Goal: Task Accomplishment & Management: Use online tool/utility

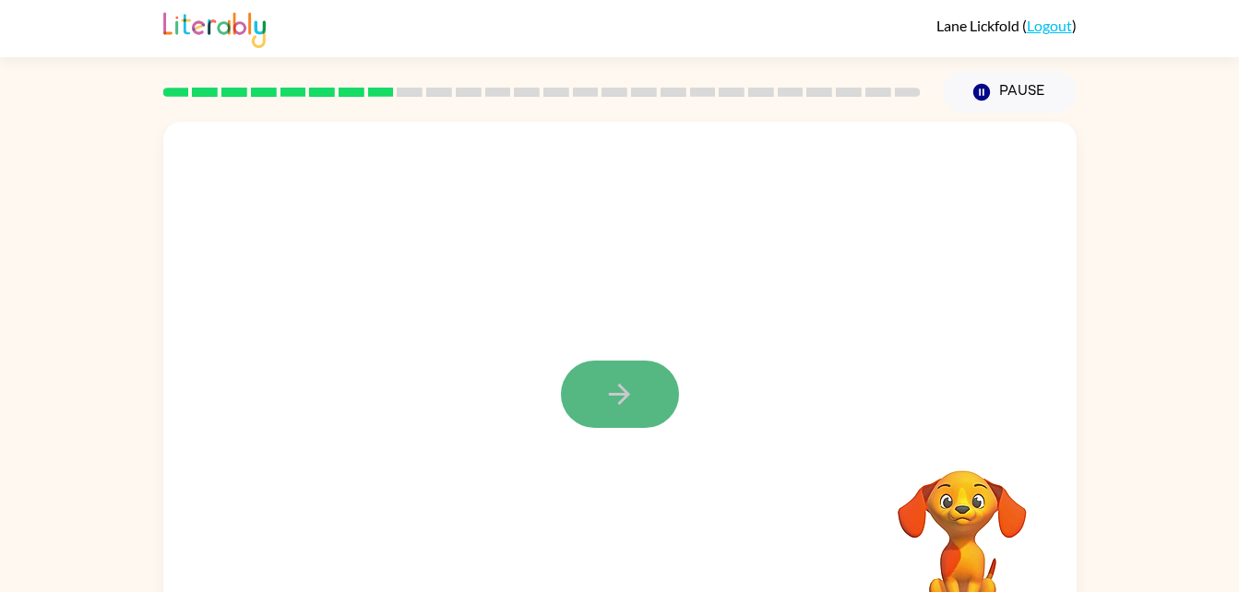
click at [637, 401] on button "button" at bounding box center [620, 394] width 118 height 67
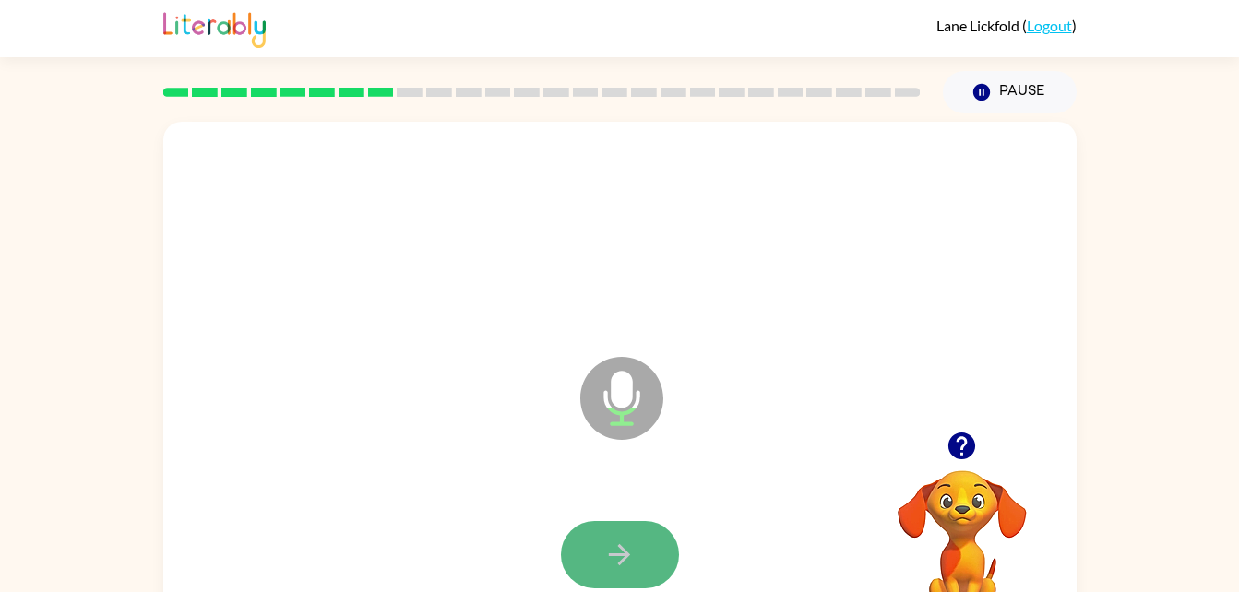
click at [595, 549] on button "button" at bounding box center [620, 554] width 118 height 67
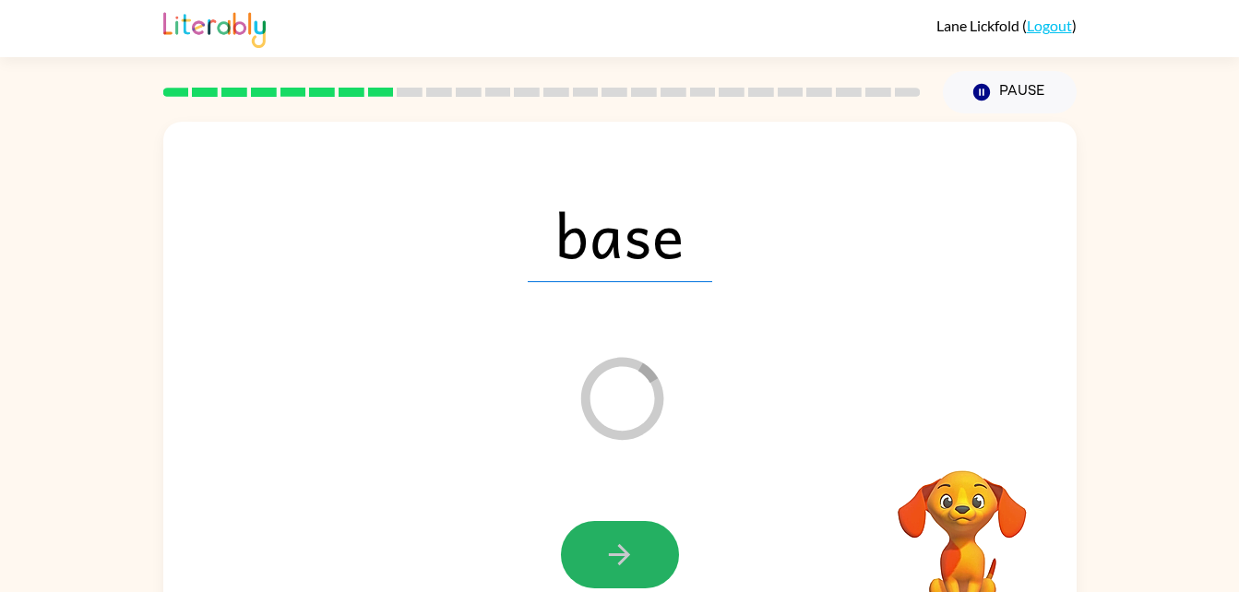
click at [595, 549] on button "button" at bounding box center [620, 554] width 118 height 67
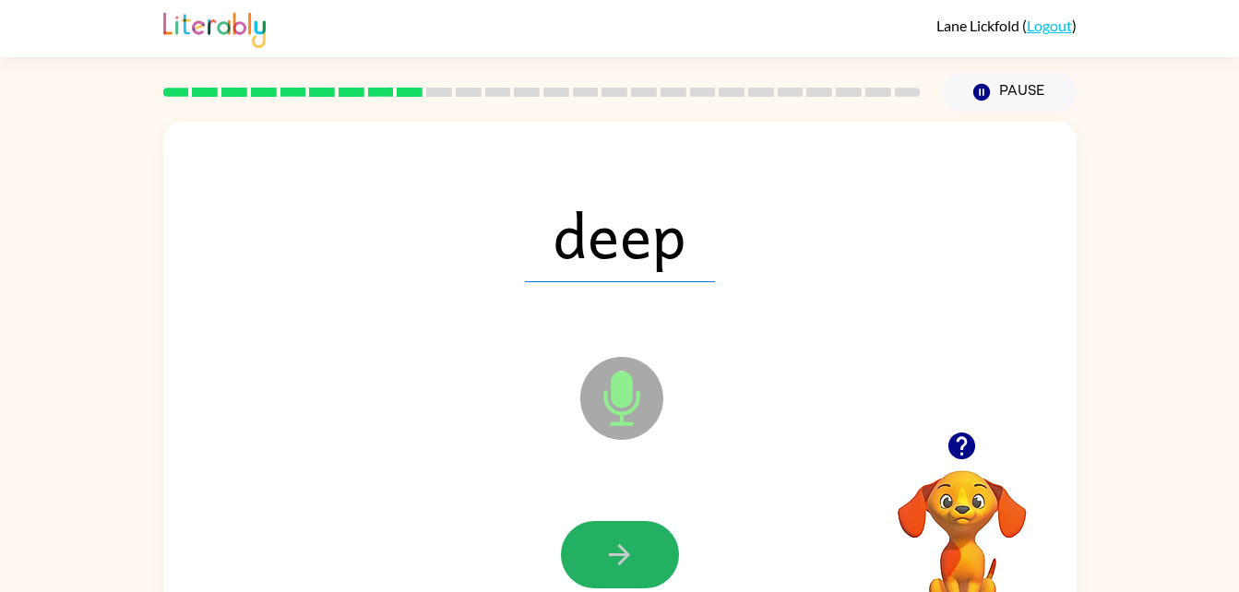
click at [595, 549] on button "button" at bounding box center [620, 554] width 118 height 67
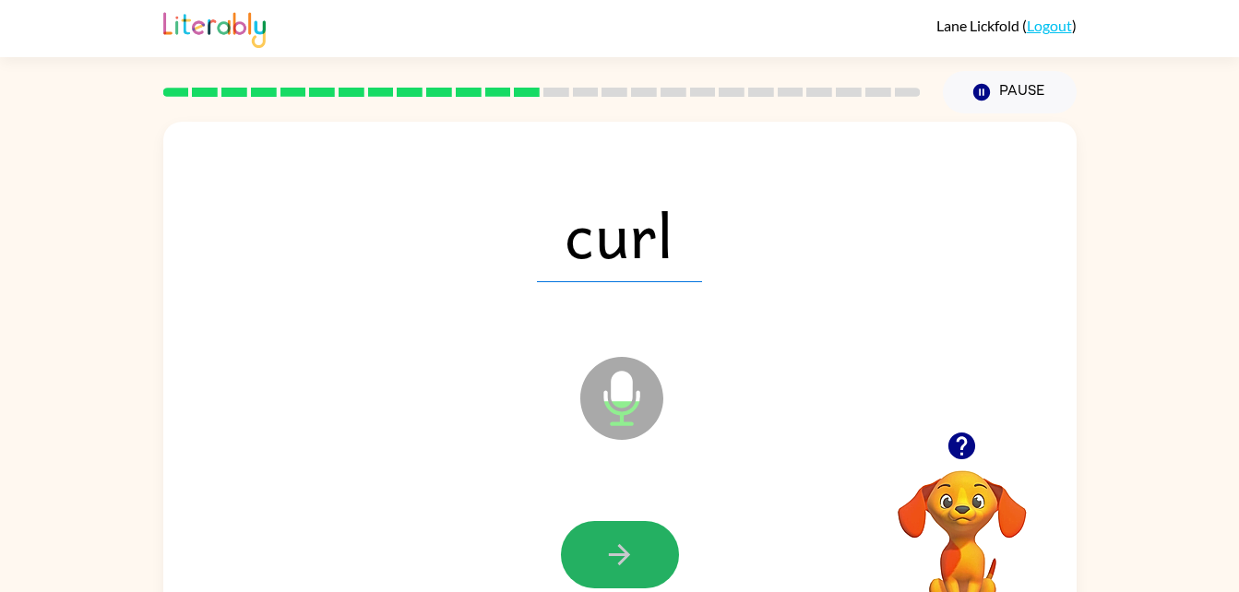
click at [599, 554] on button "button" at bounding box center [620, 554] width 118 height 67
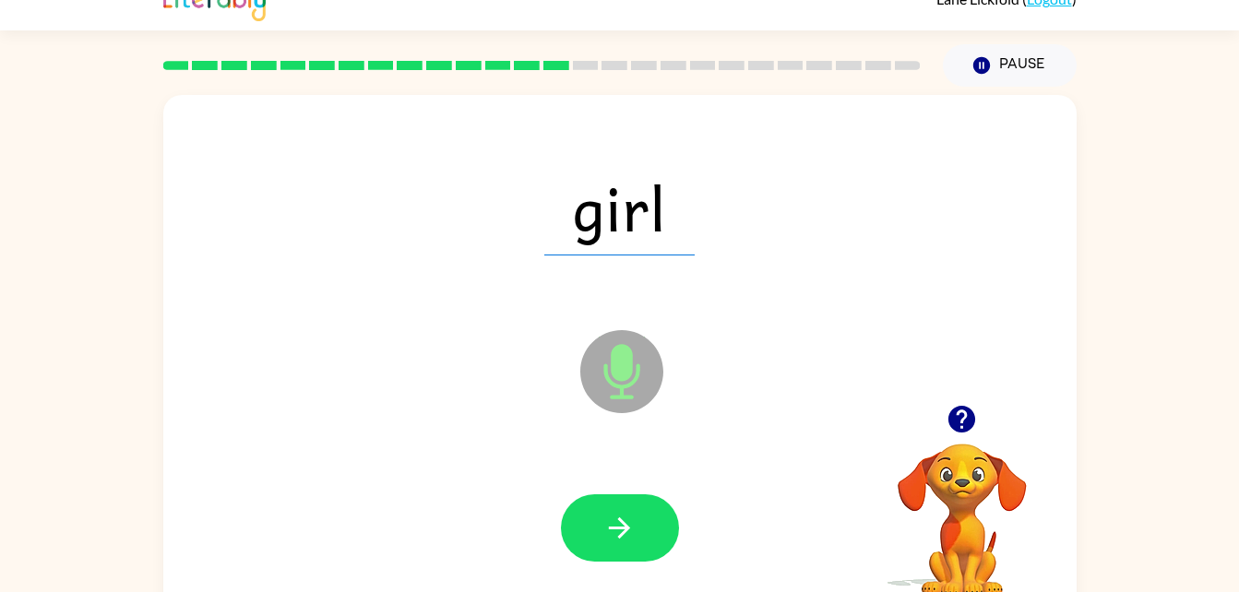
scroll to position [26, 0]
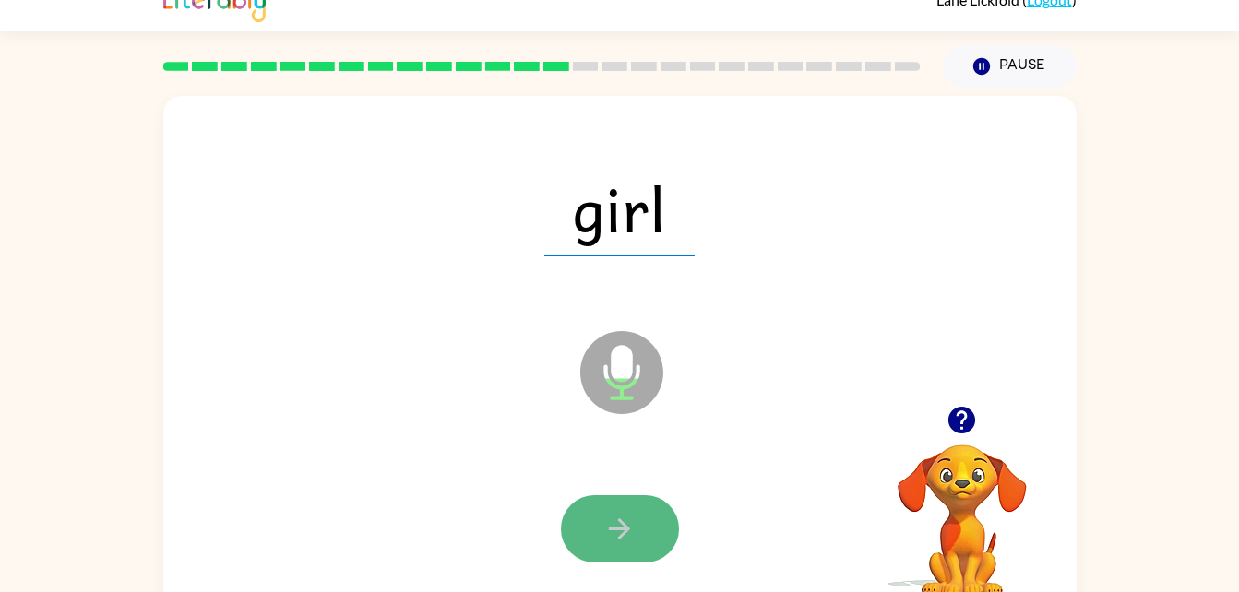
click at [623, 518] on icon "button" at bounding box center [619, 529] width 32 height 32
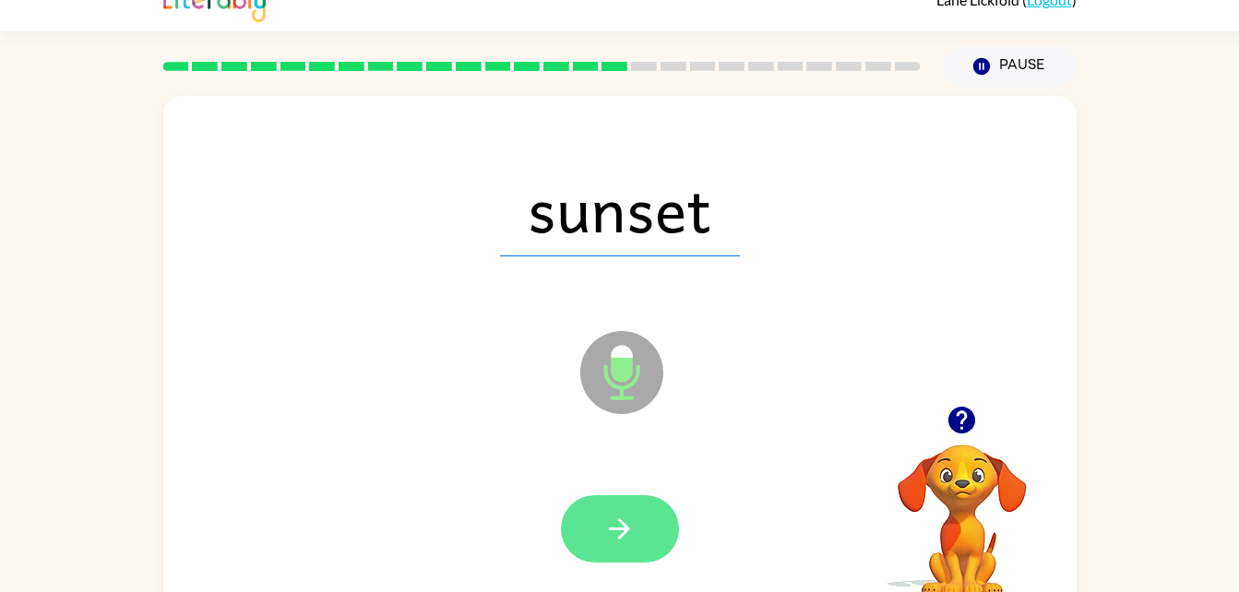
click at [623, 525] on icon "button" at bounding box center [619, 528] width 21 height 21
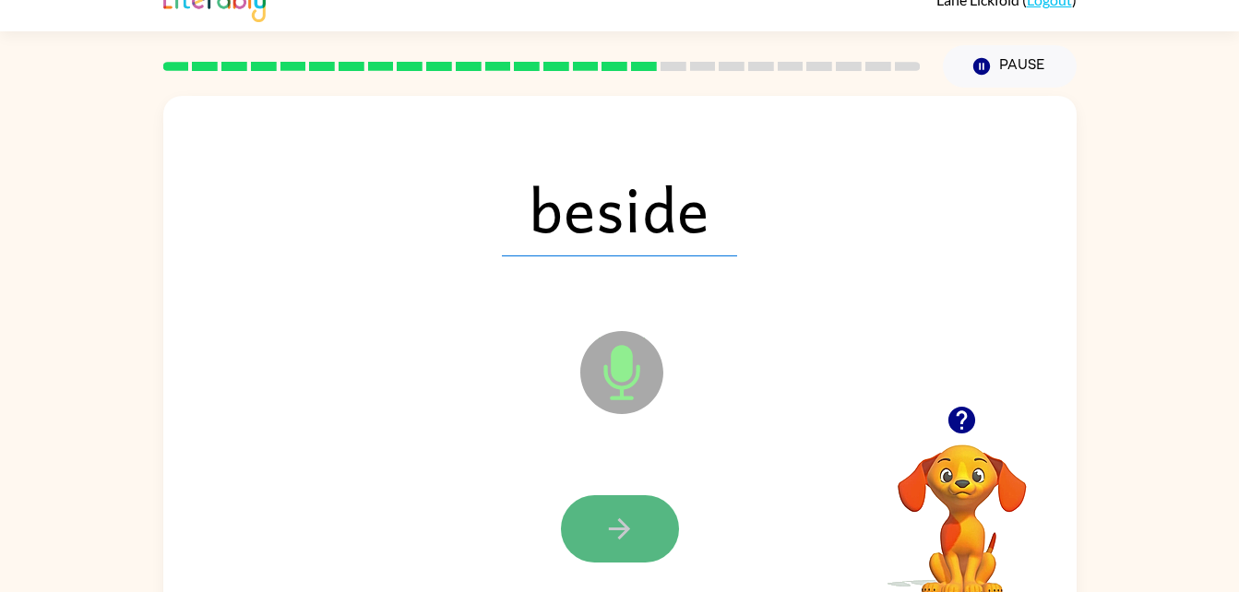
drag, startPoint x: 623, startPoint y: 525, endPoint x: 619, endPoint y: 495, distance: 29.8
click at [619, 495] on button "button" at bounding box center [620, 528] width 118 height 67
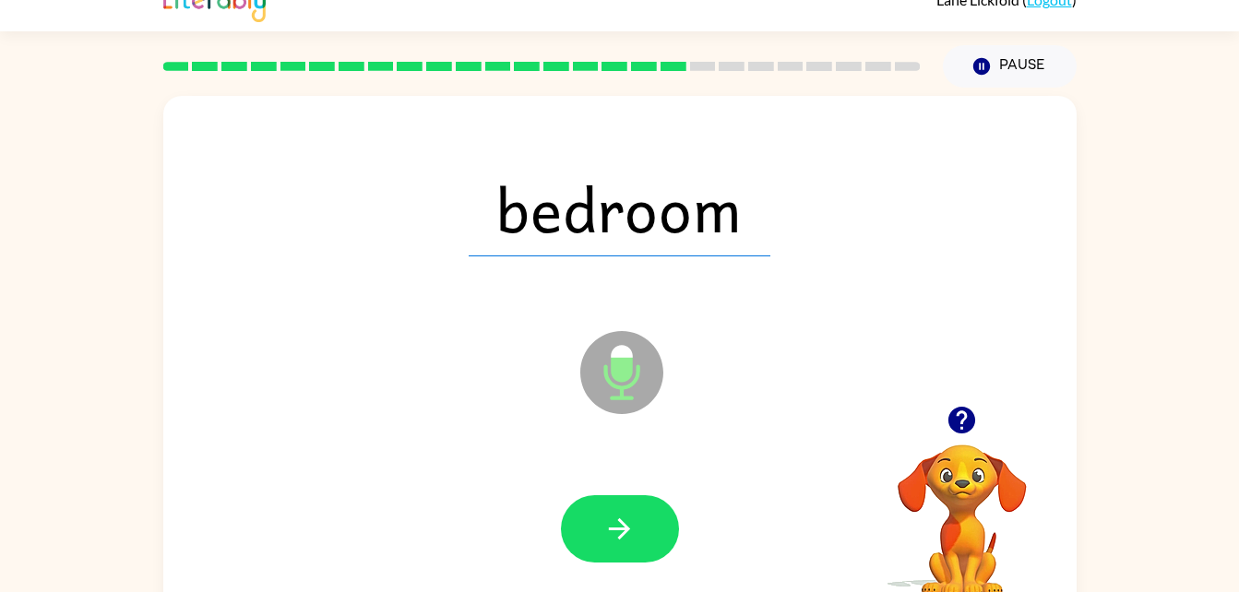
drag, startPoint x: 622, startPoint y: 496, endPoint x: 631, endPoint y: 491, distance: 10.8
click at [631, 491] on div at bounding box center [620, 529] width 876 height 151
drag, startPoint x: 588, startPoint y: 594, endPoint x: 618, endPoint y: 565, distance: 42.4
click at [593, 591] on html "Lane Lickfold ( Logout ) Pause Pause bedroom Microphone The Microphone is here …" at bounding box center [619, 298] width 1239 height 649
click at [617, 519] on icon "button" at bounding box center [619, 529] width 32 height 32
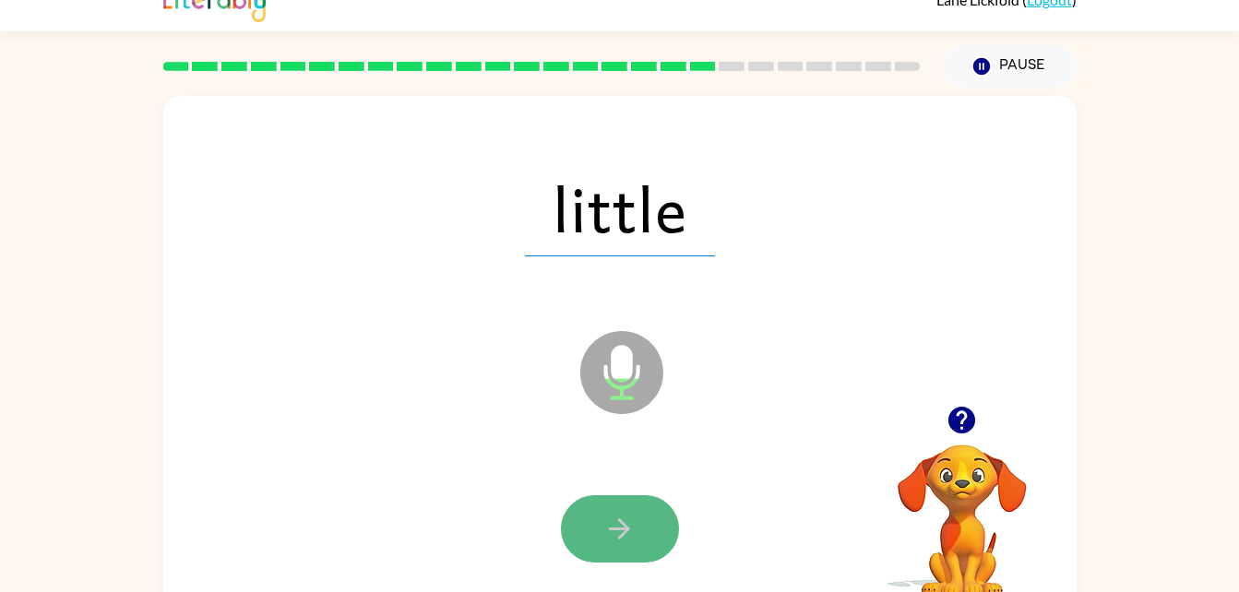
click at [625, 531] on icon "button" at bounding box center [619, 528] width 21 height 21
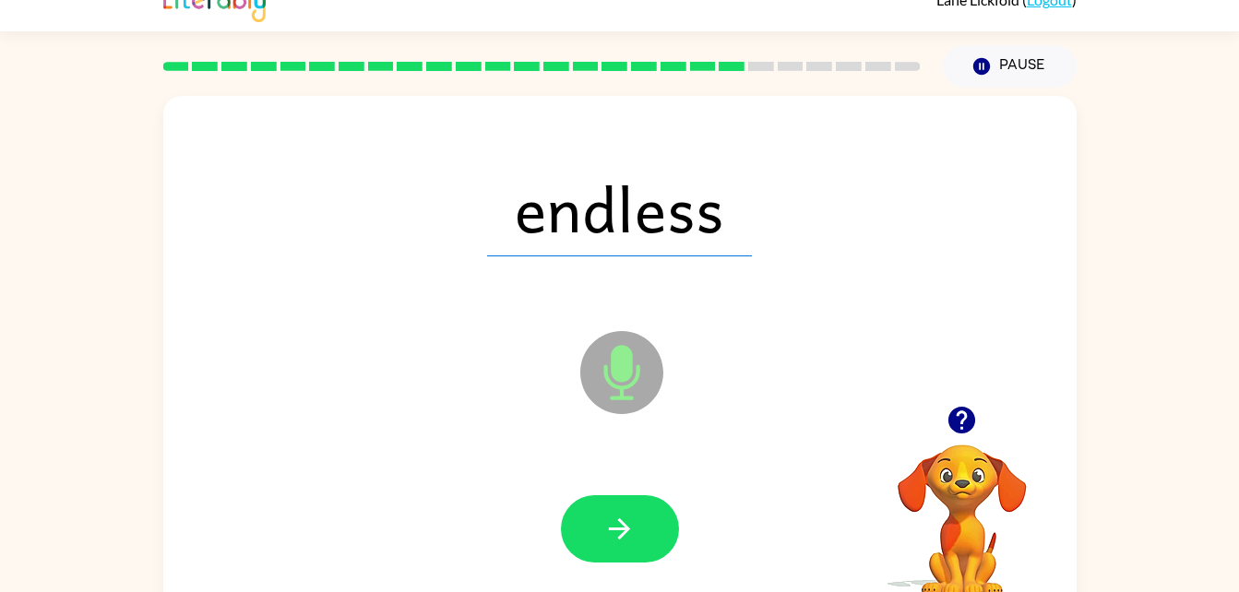
drag, startPoint x: 625, startPoint y: 531, endPoint x: 634, endPoint y: 578, distance: 47.8
click at [634, 560] on button "button" at bounding box center [620, 528] width 118 height 67
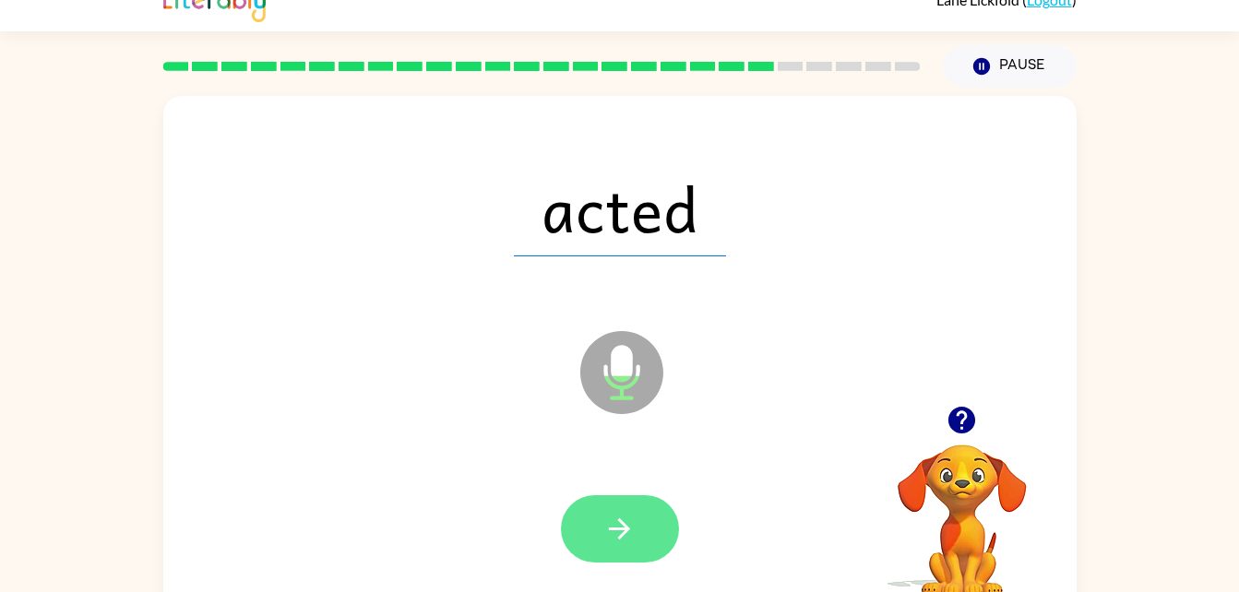
drag, startPoint x: 634, startPoint y: 578, endPoint x: 630, endPoint y: 562, distance: 17.0
click at [630, 562] on div at bounding box center [620, 529] width 876 height 151
click at [619, 526] on icon "button" at bounding box center [619, 529] width 32 height 32
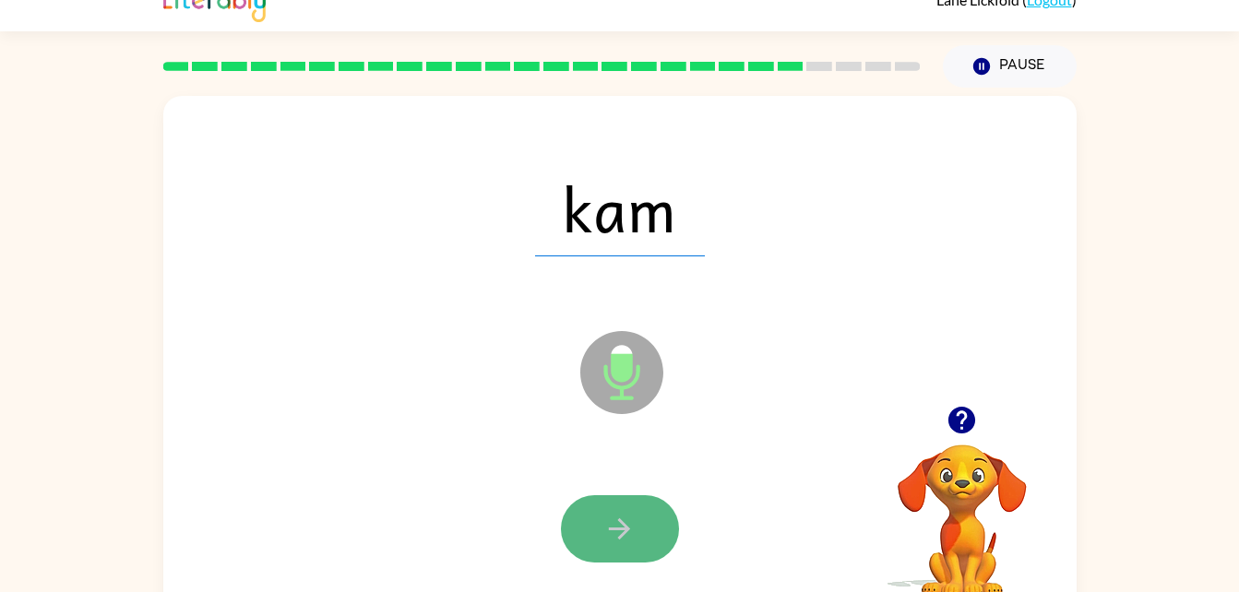
click at [618, 531] on icon "button" at bounding box center [619, 529] width 32 height 32
click at [624, 523] on icon "button" at bounding box center [619, 528] width 21 height 21
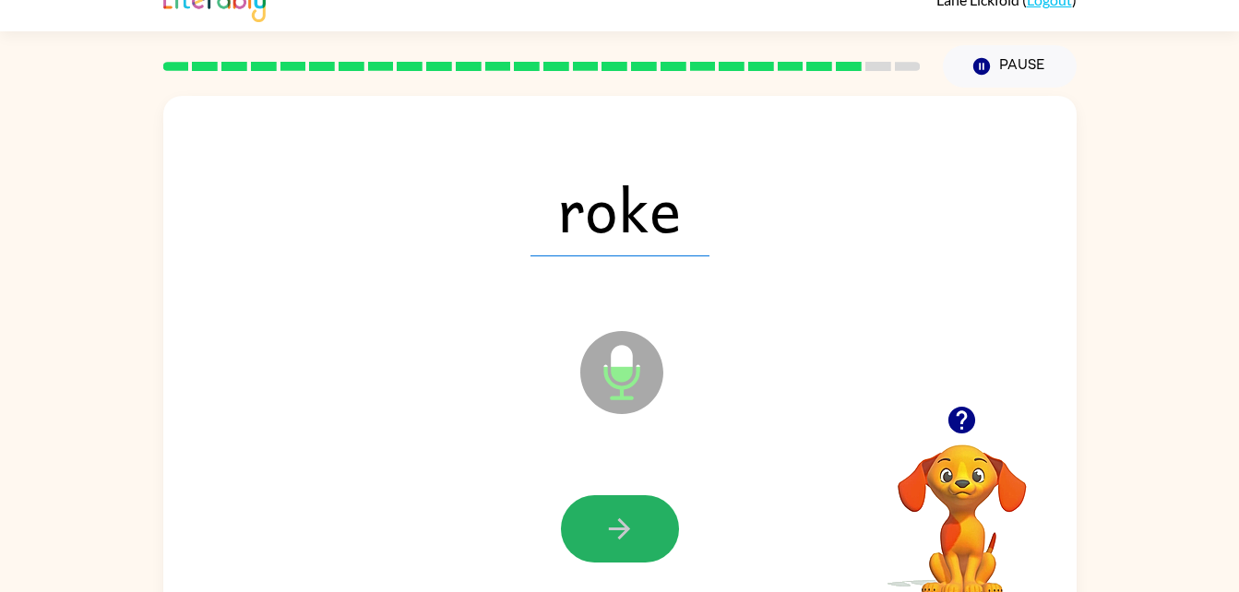
click at [624, 523] on icon "button" at bounding box center [619, 528] width 21 height 21
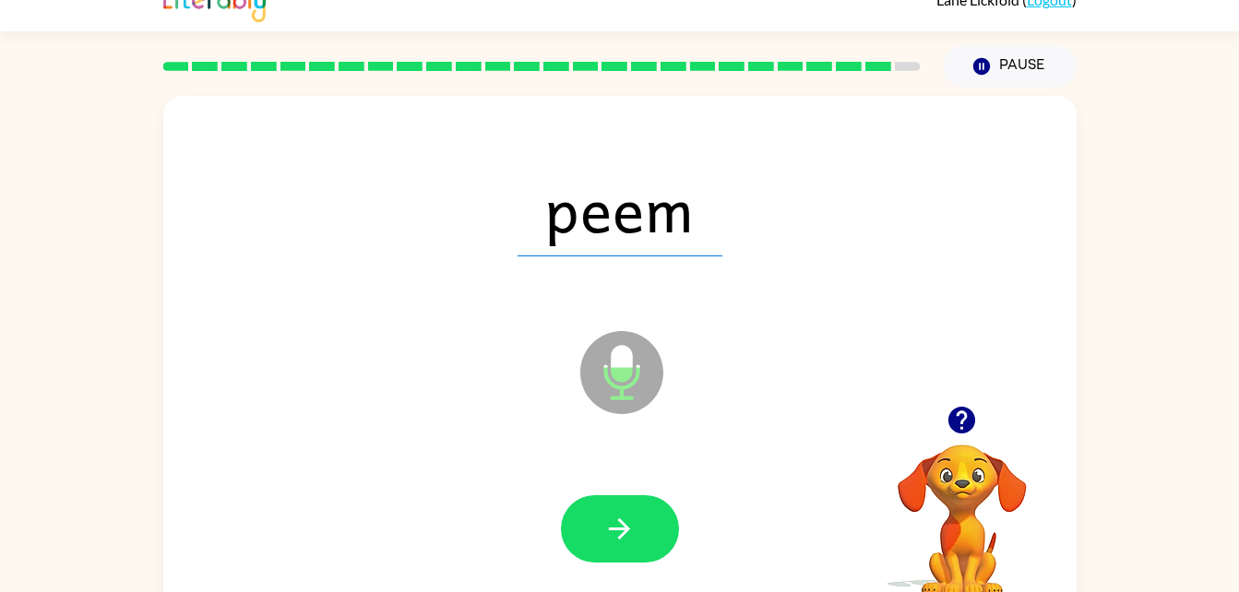
click at [624, 523] on icon "button" at bounding box center [619, 528] width 21 height 21
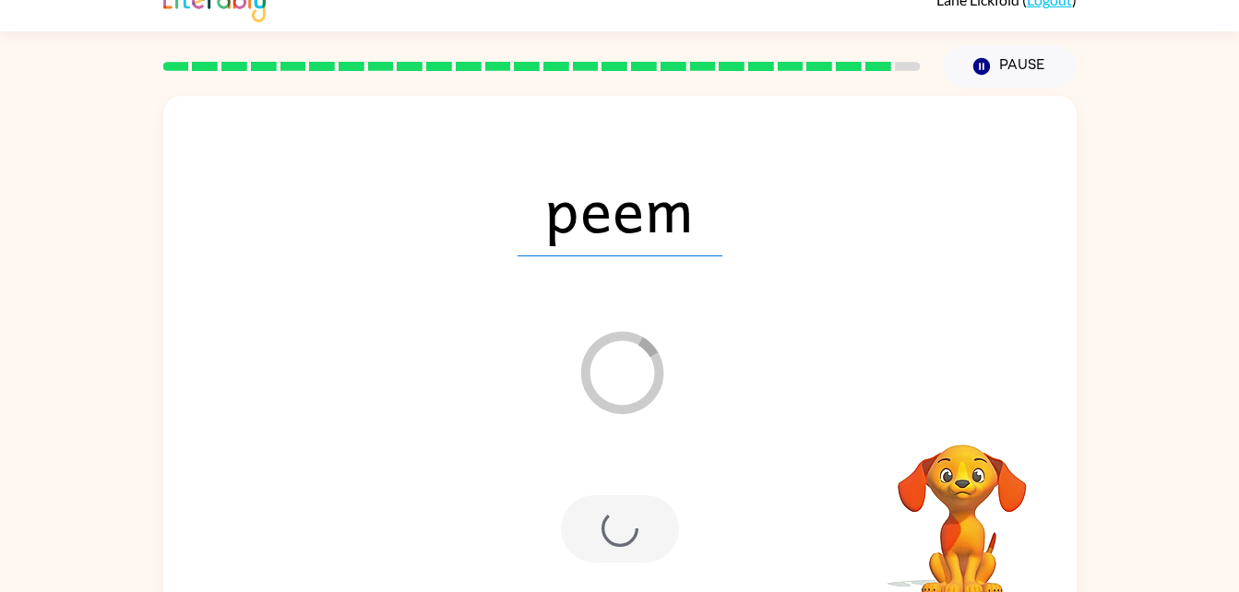
scroll to position [23, 0]
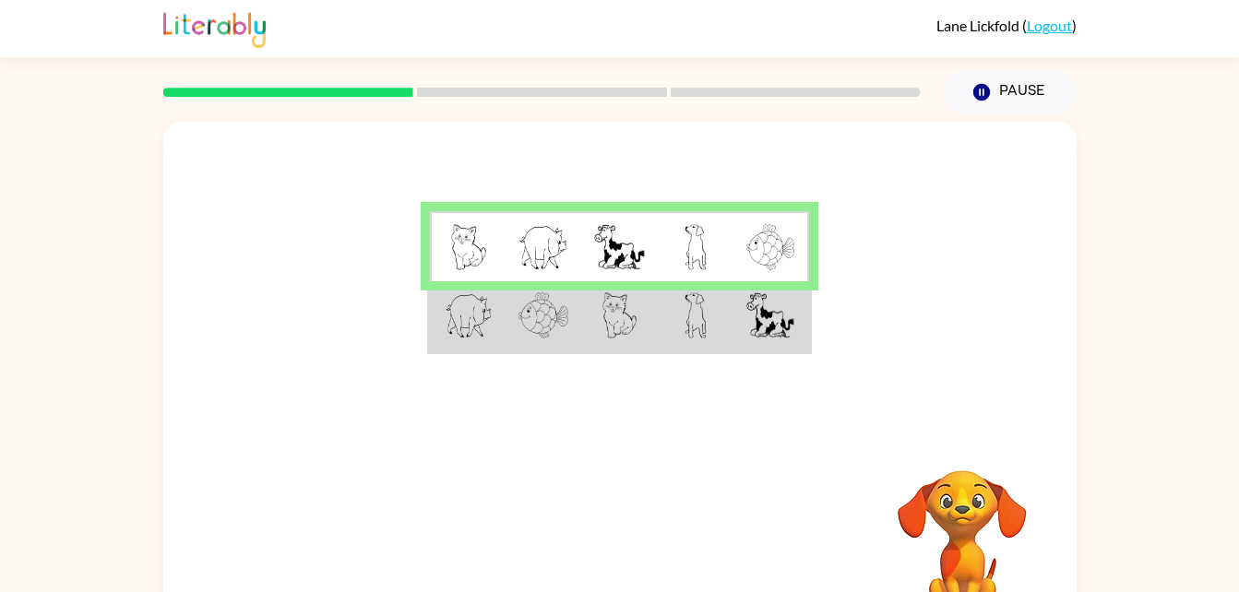
click at [624, 523] on div "Your browser must support playing .mp4 files to use Literably. Please try using…" at bounding box center [619, 545] width 913 height 208
click at [570, 351] on td at bounding box center [544, 316] width 76 height 71
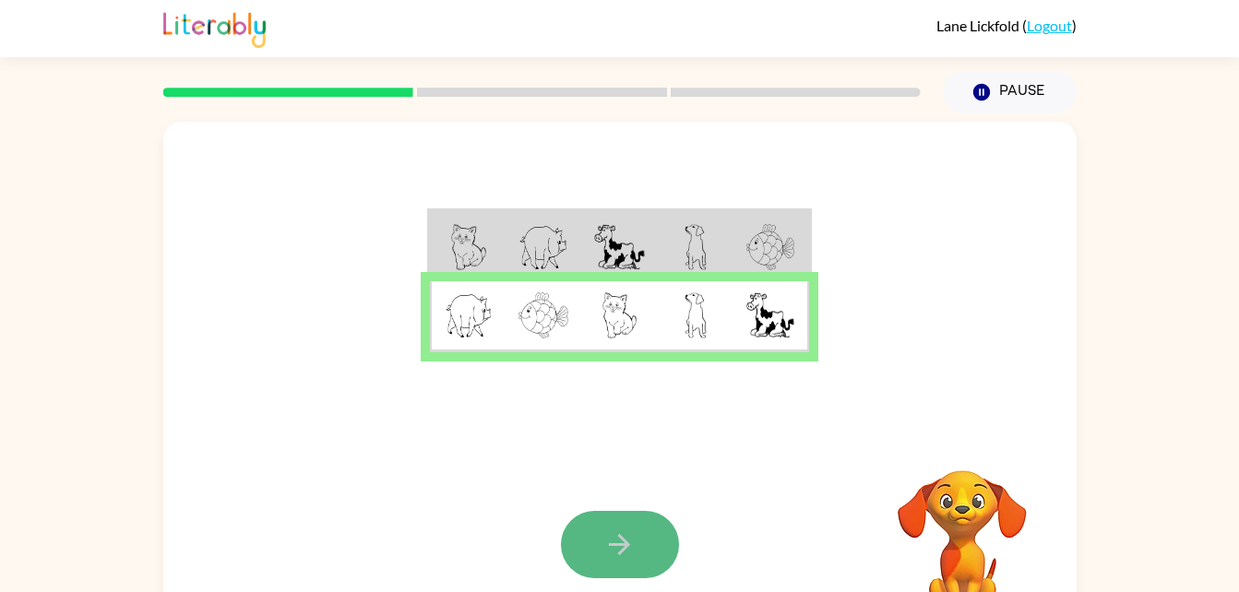
click at [635, 521] on button "button" at bounding box center [620, 544] width 118 height 67
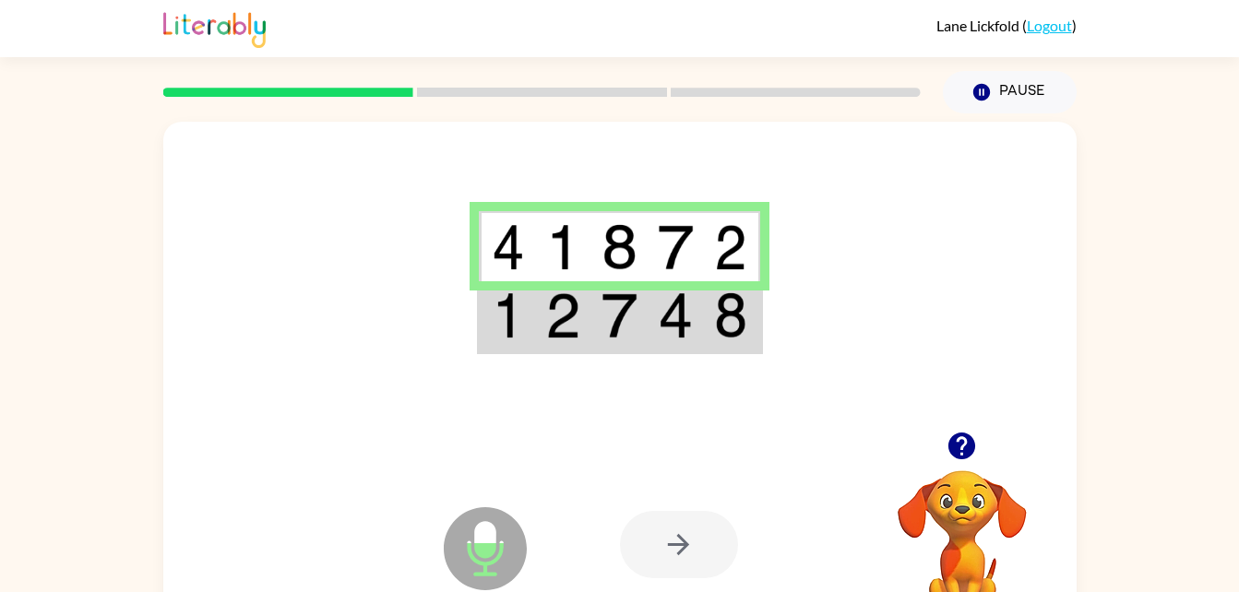
click at [729, 240] on img at bounding box center [730, 247] width 33 height 46
click at [661, 339] on img at bounding box center [675, 315] width 35 height 46
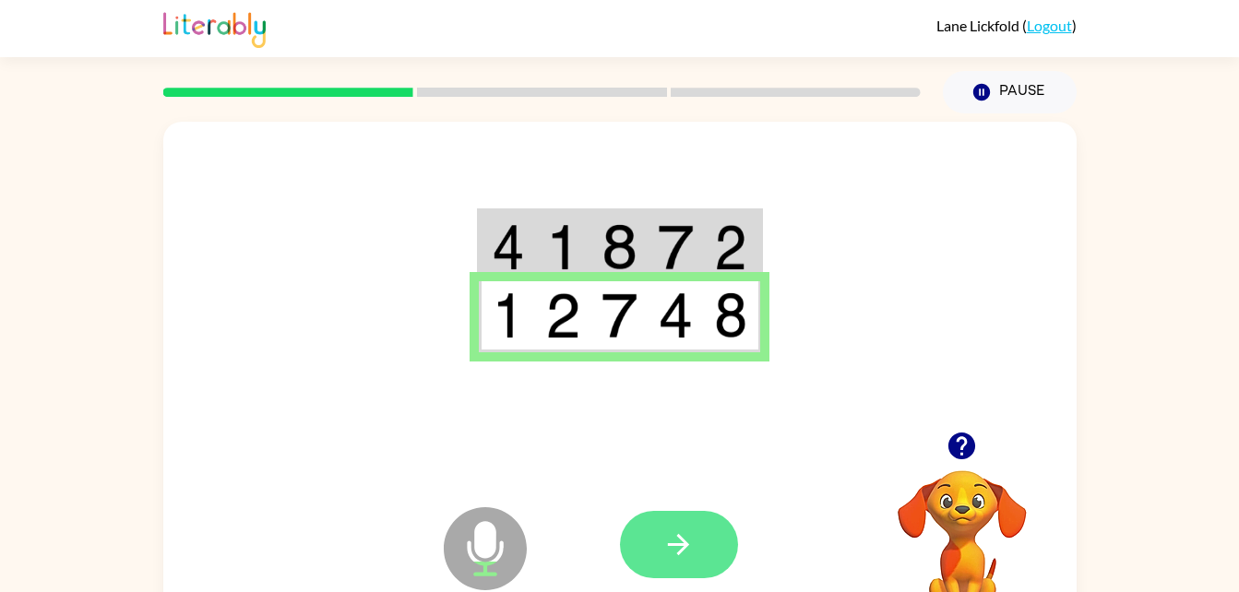
click at [665, 544] on icon "button" at bounding box center [678, 545] width 32 height 32
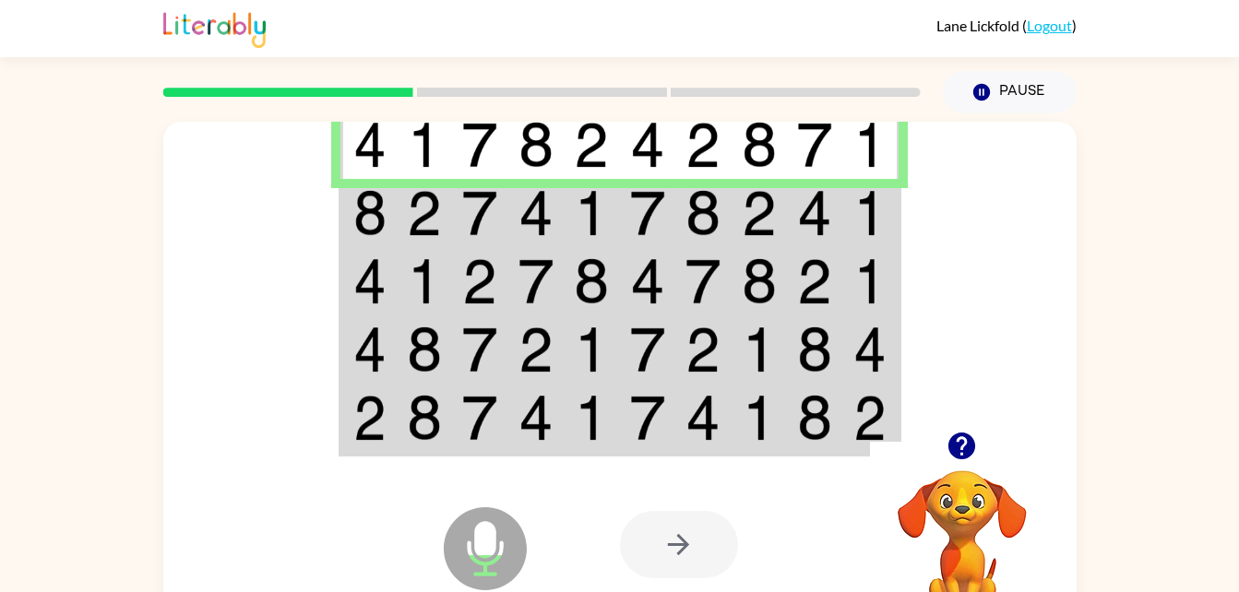
click at [375, 214] on img at bounding box center [369, 213] width 33 height 46
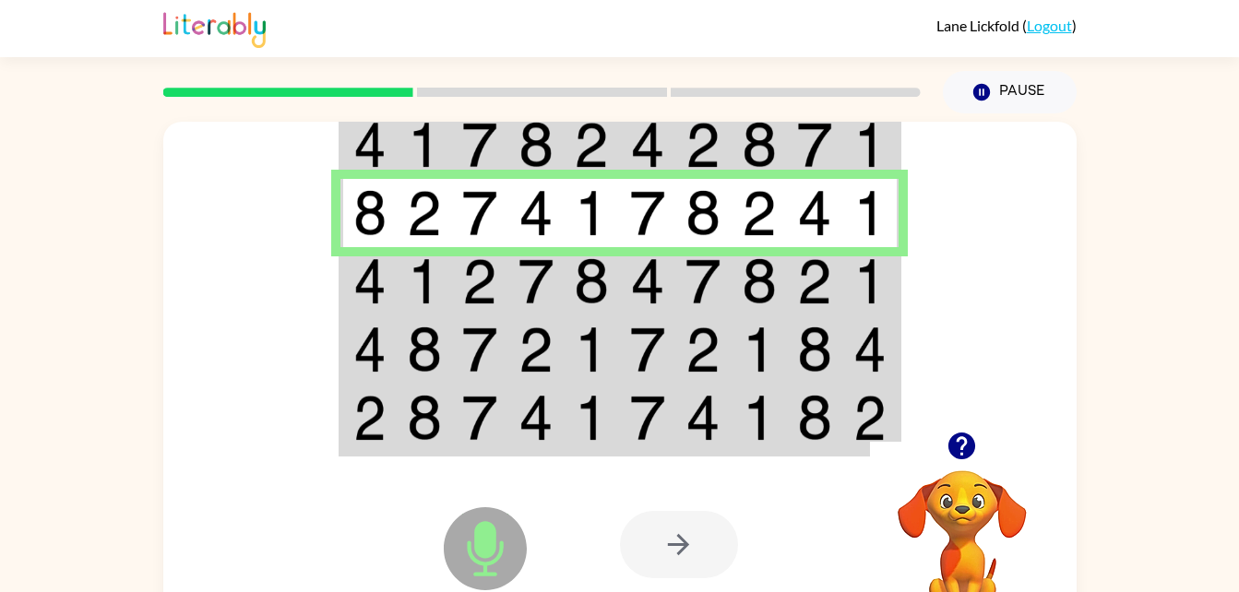
click at [391, 283] on td at bounding box center [368, 281] width 56 height 68
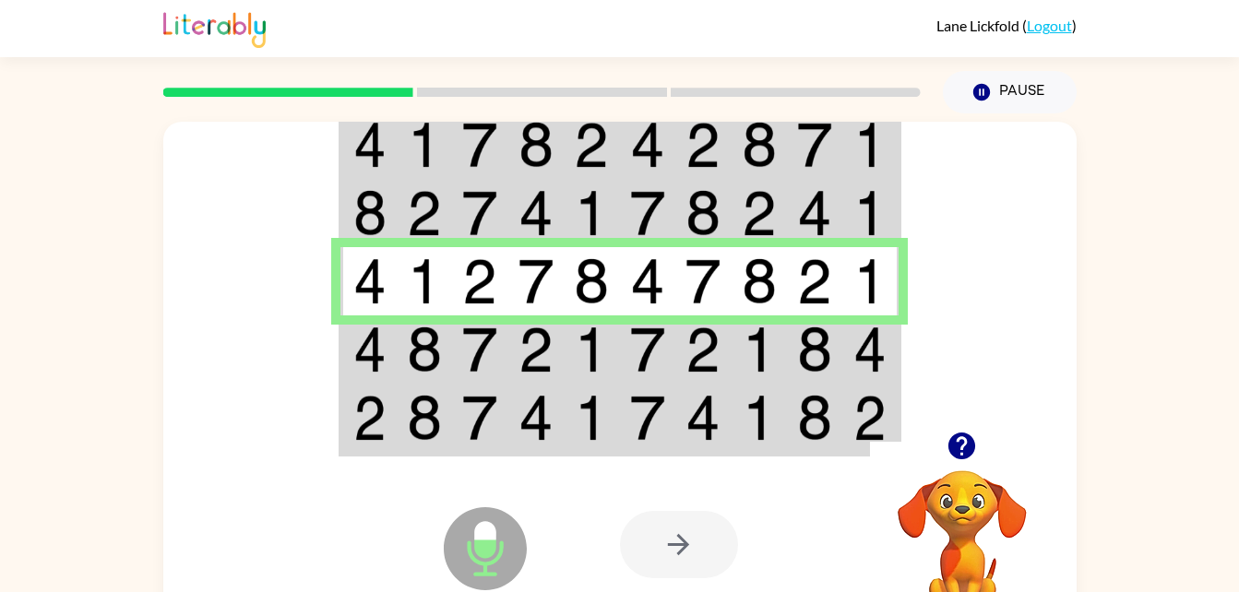
click at [348, 347] on td at bounding box center [368, 350] width 56 height 68
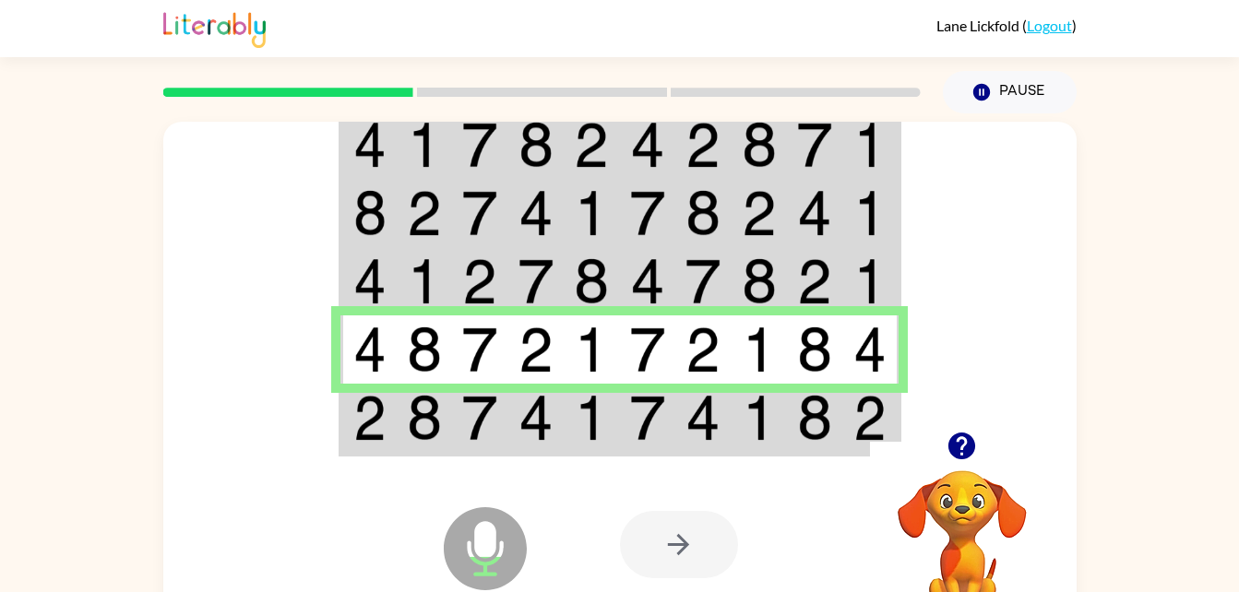
click at [866, 440] on img at bounding box center [869, 418] width 33 height 46
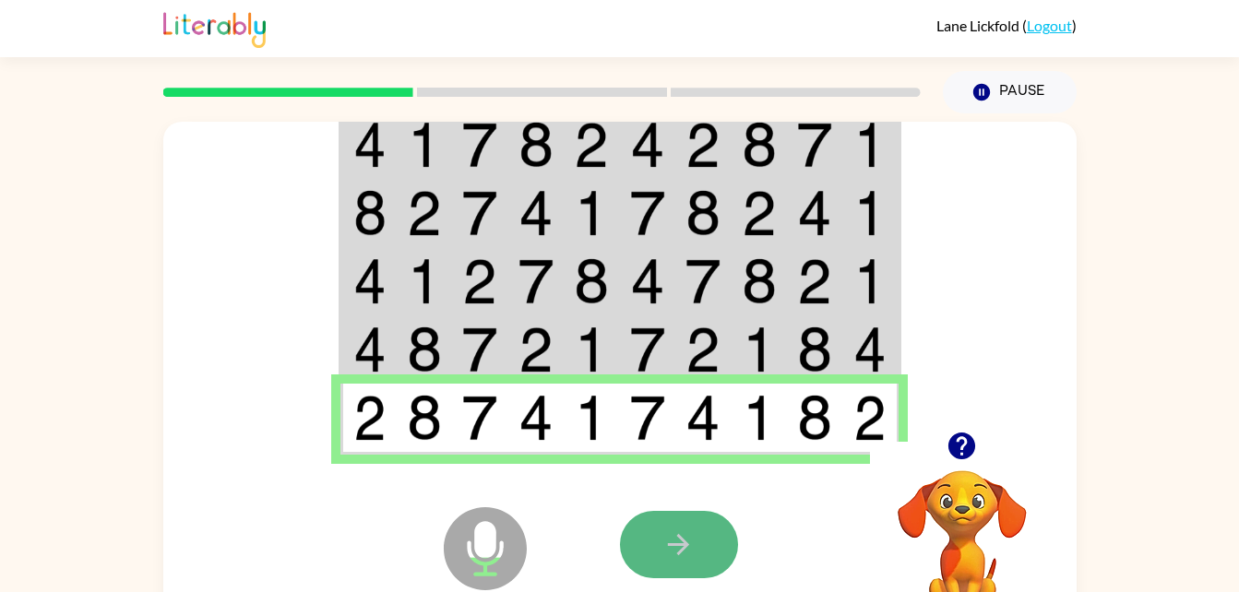
click at [678, 535] on icon "button" at bounding box center [678, 544] width 21 height 21
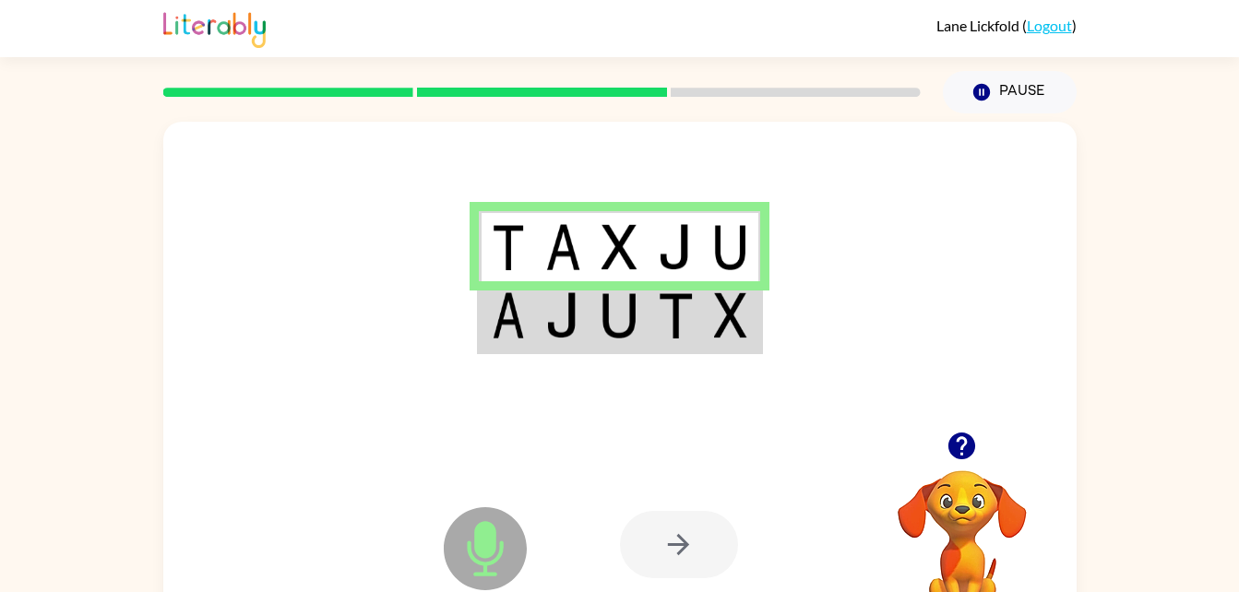
click at [540, 328] on td at bounding box center [563, 316] width 56 height 71
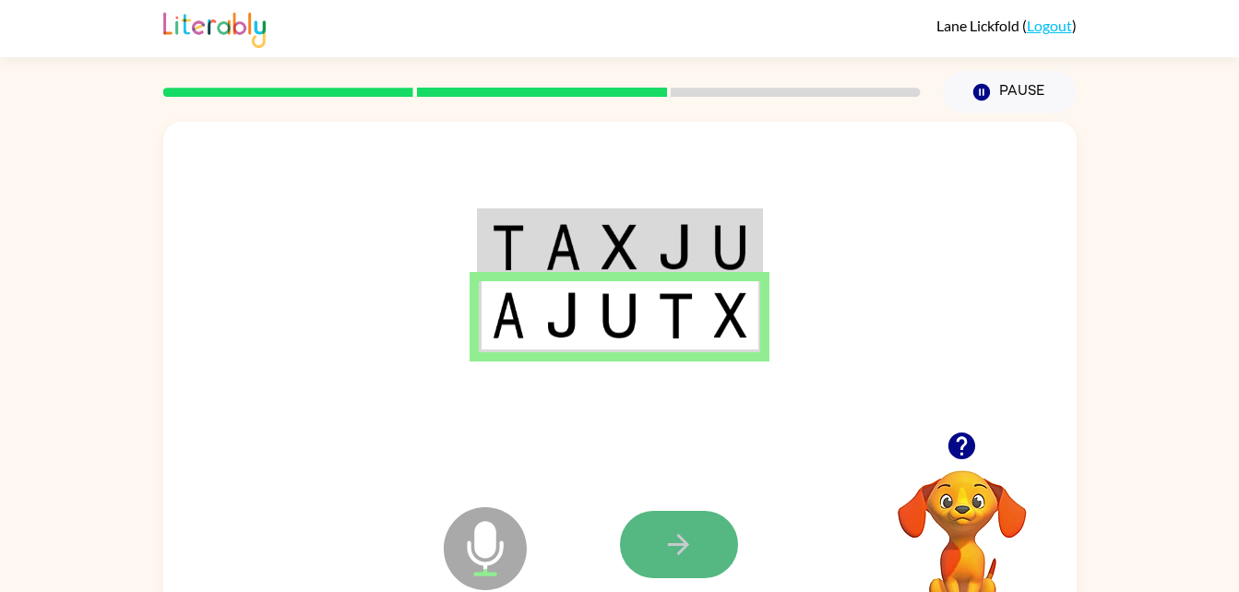
click at [670, 534] on icon "button" at bounding box center [678, 545] width 32 height 32
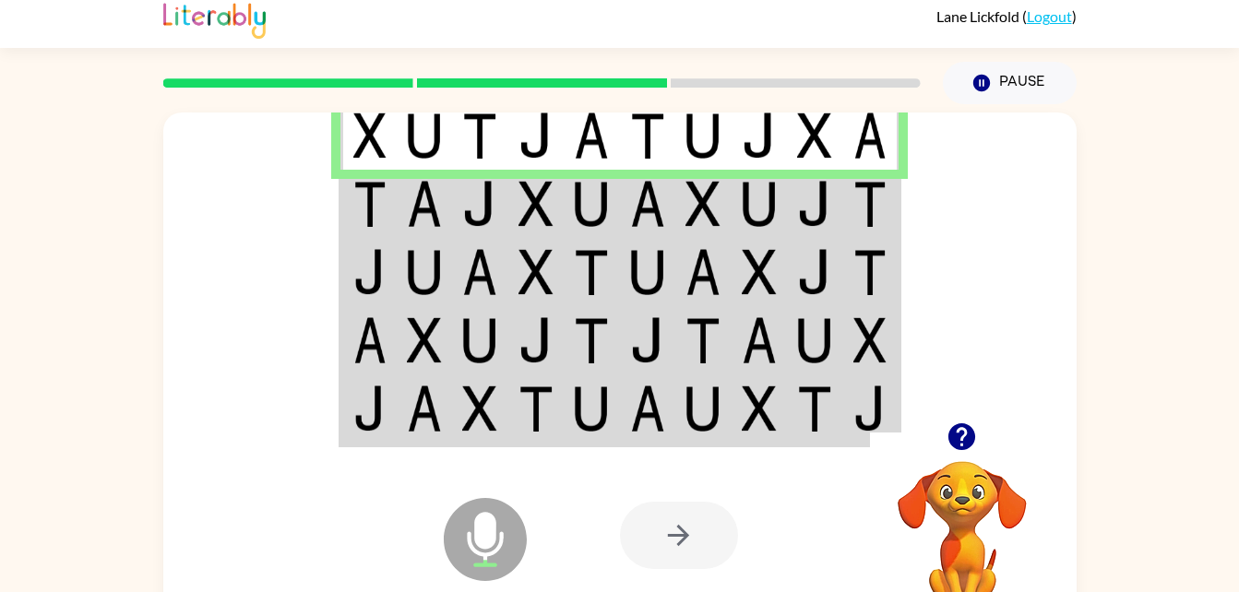
scroll to position [50, 0]
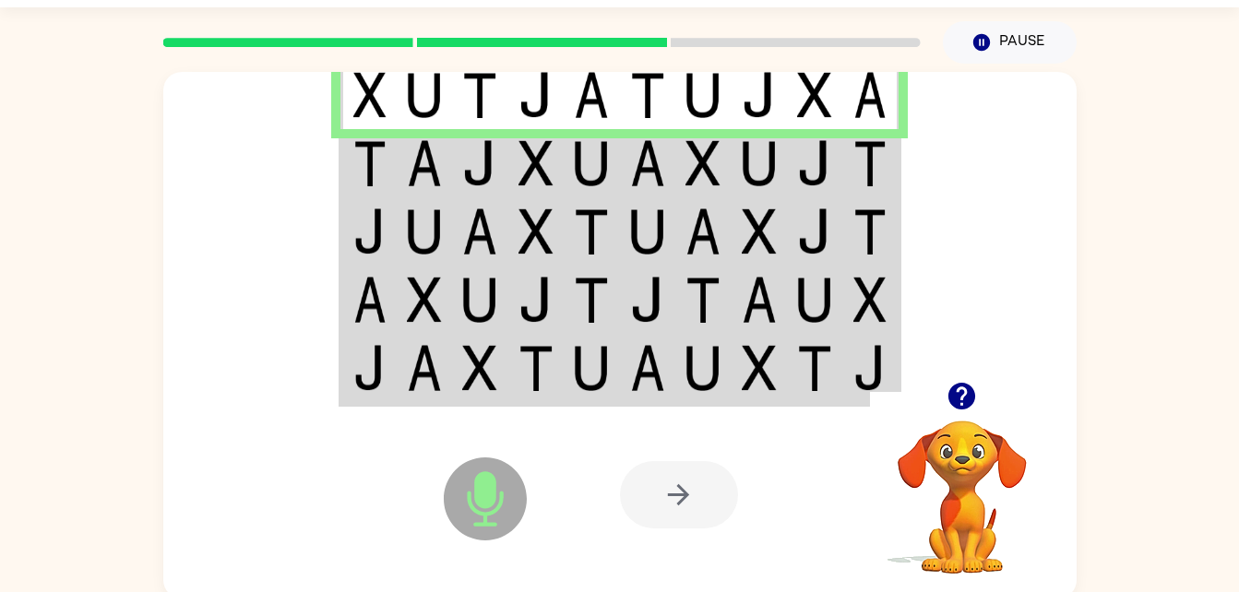
click at [375, 155] on img at bounding box center [369, 163] width 33 height 46
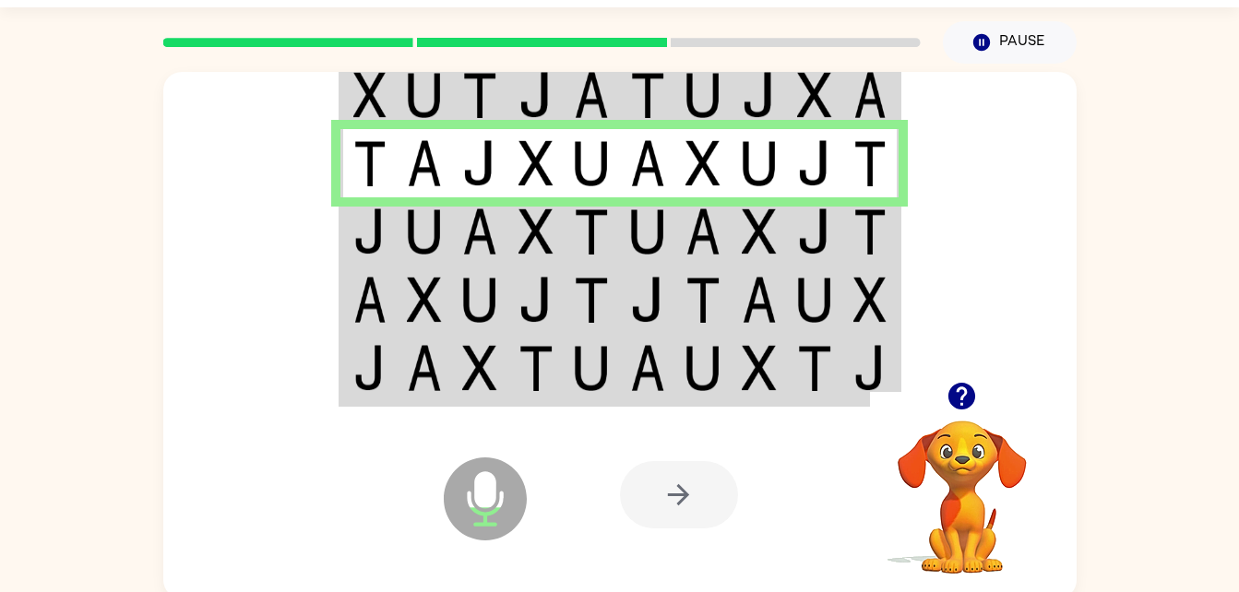
click at [853, 236] on img at bounding box center [869, 231] width 33 height 46
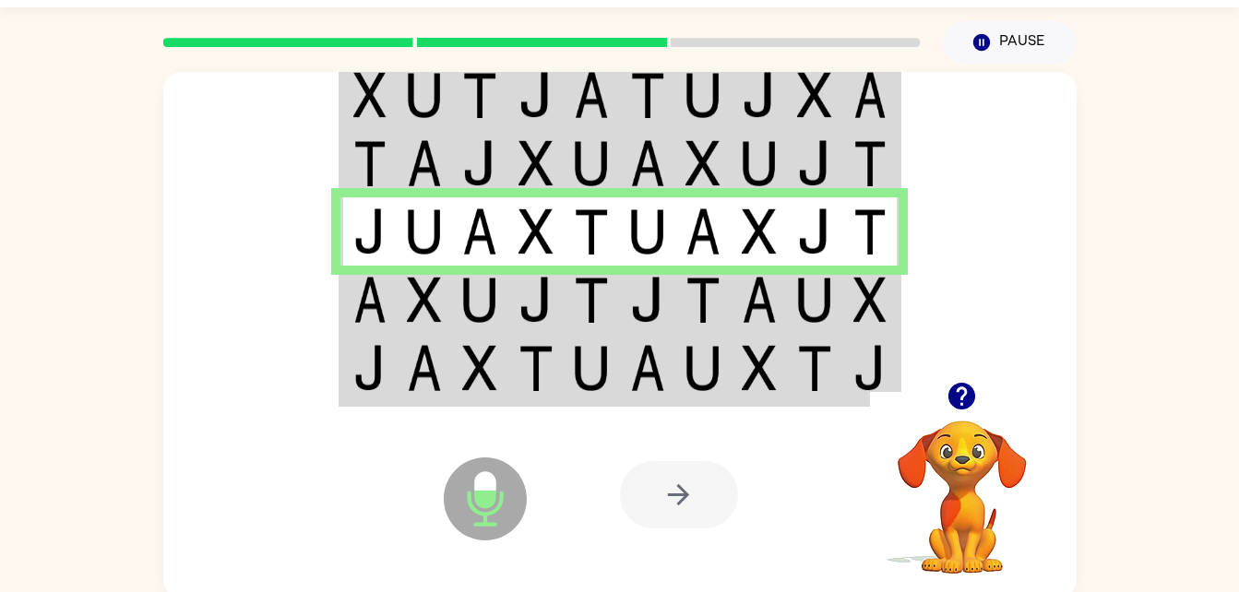
click at [875, 286] on img at bounding box center [869, 300] width 33 height 46
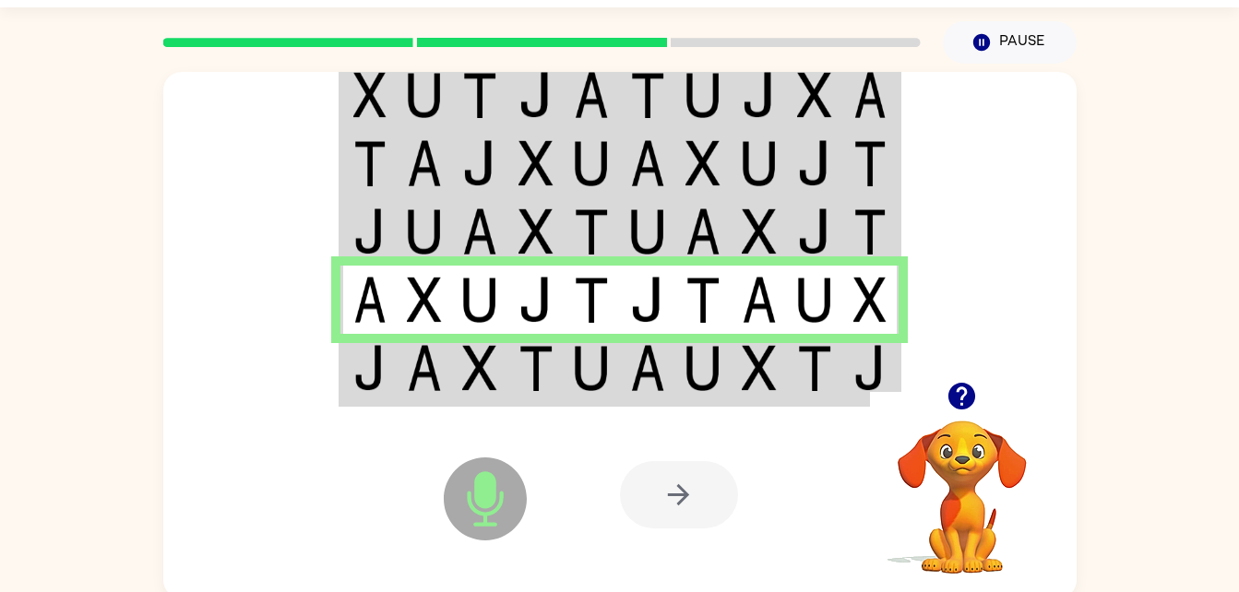
click at [646, 376] on img at bounding box center [647, 368] width 35 height 46
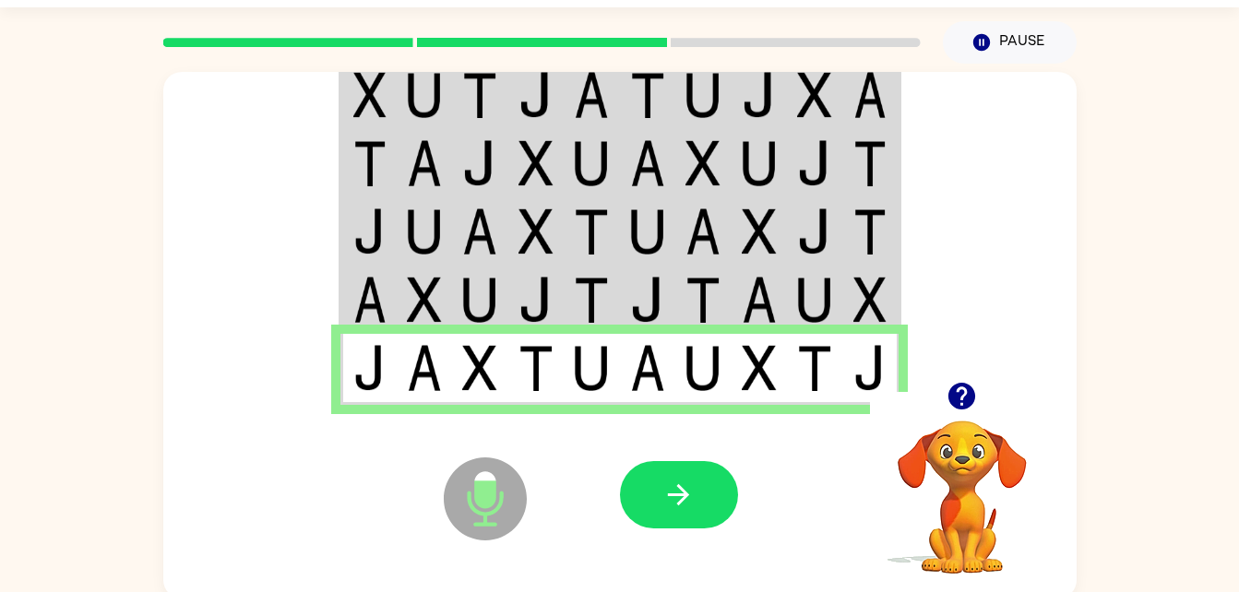
click at [682, 455] on icon "Microphone The Microphone is here when it is your turn to talk" at bounding box center [577, 522] width 277 height 138
click at [677, 482] on icon "button" at bounding box center [678, 495] width 32 height 32
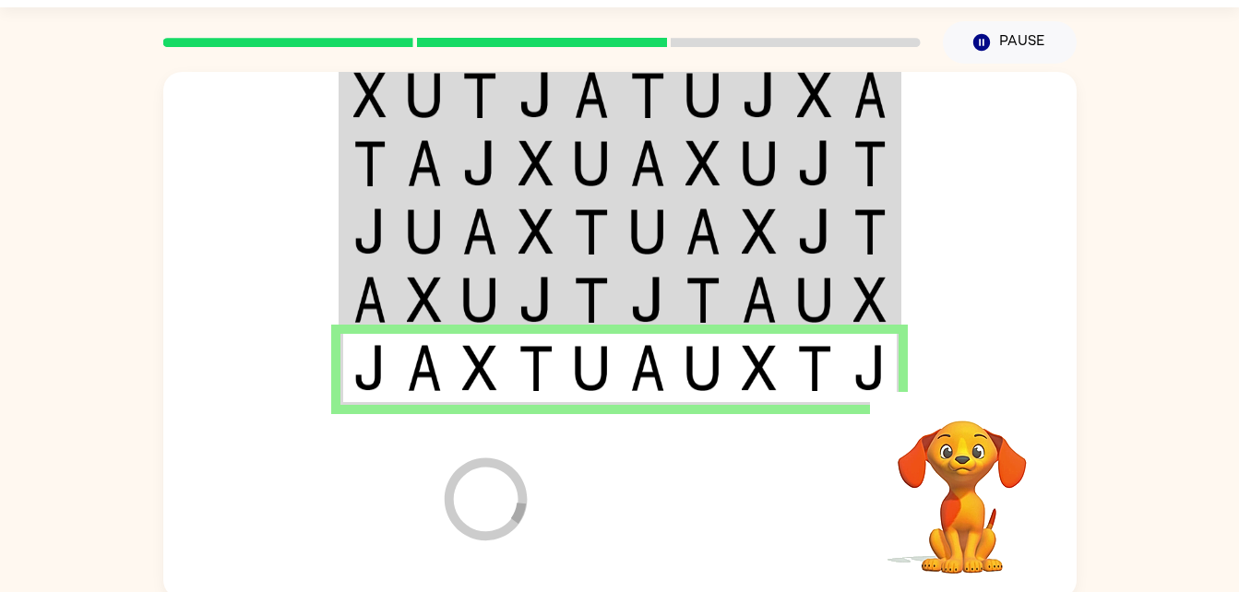
scroll to position [23, 0]
